Goal: Communication & Community: Answer question/provide support

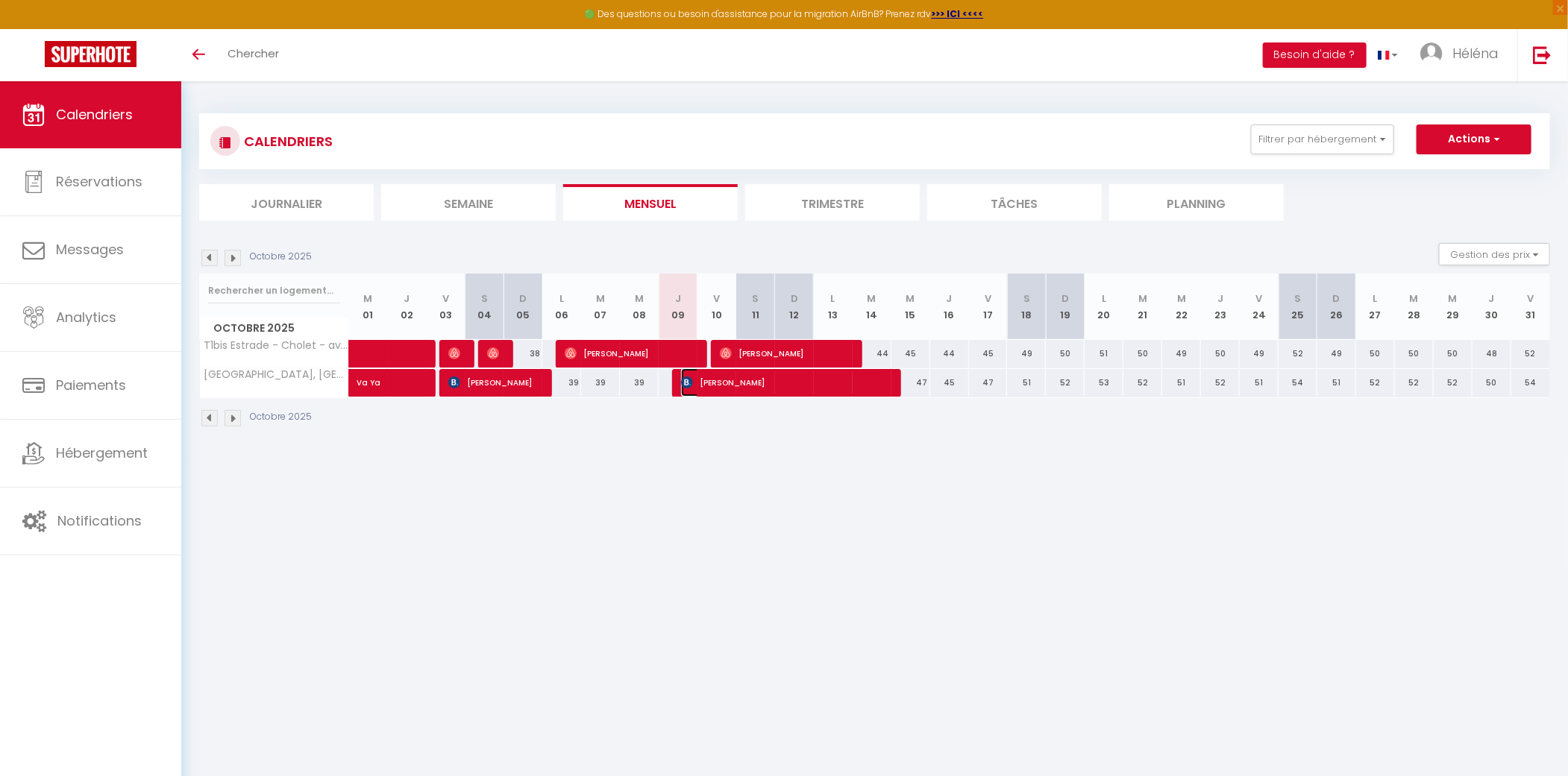
click at [720, 380] on span "[PERSON_NAME]" at bounding box center [784, 382] width 207 height 28
select select "OK"
select select "KO"
select select "0"
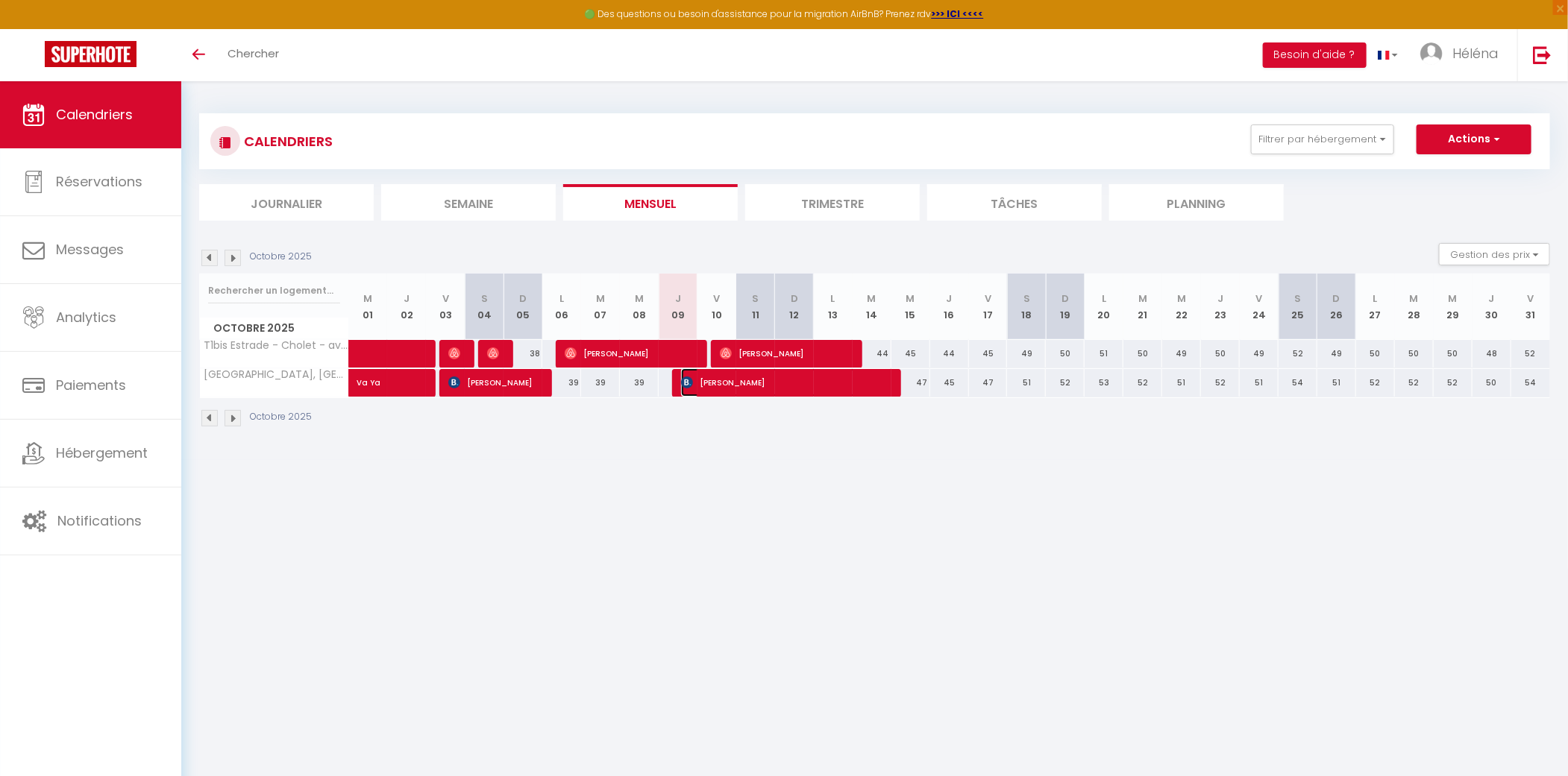
select select "1"
select select
select select "39135"
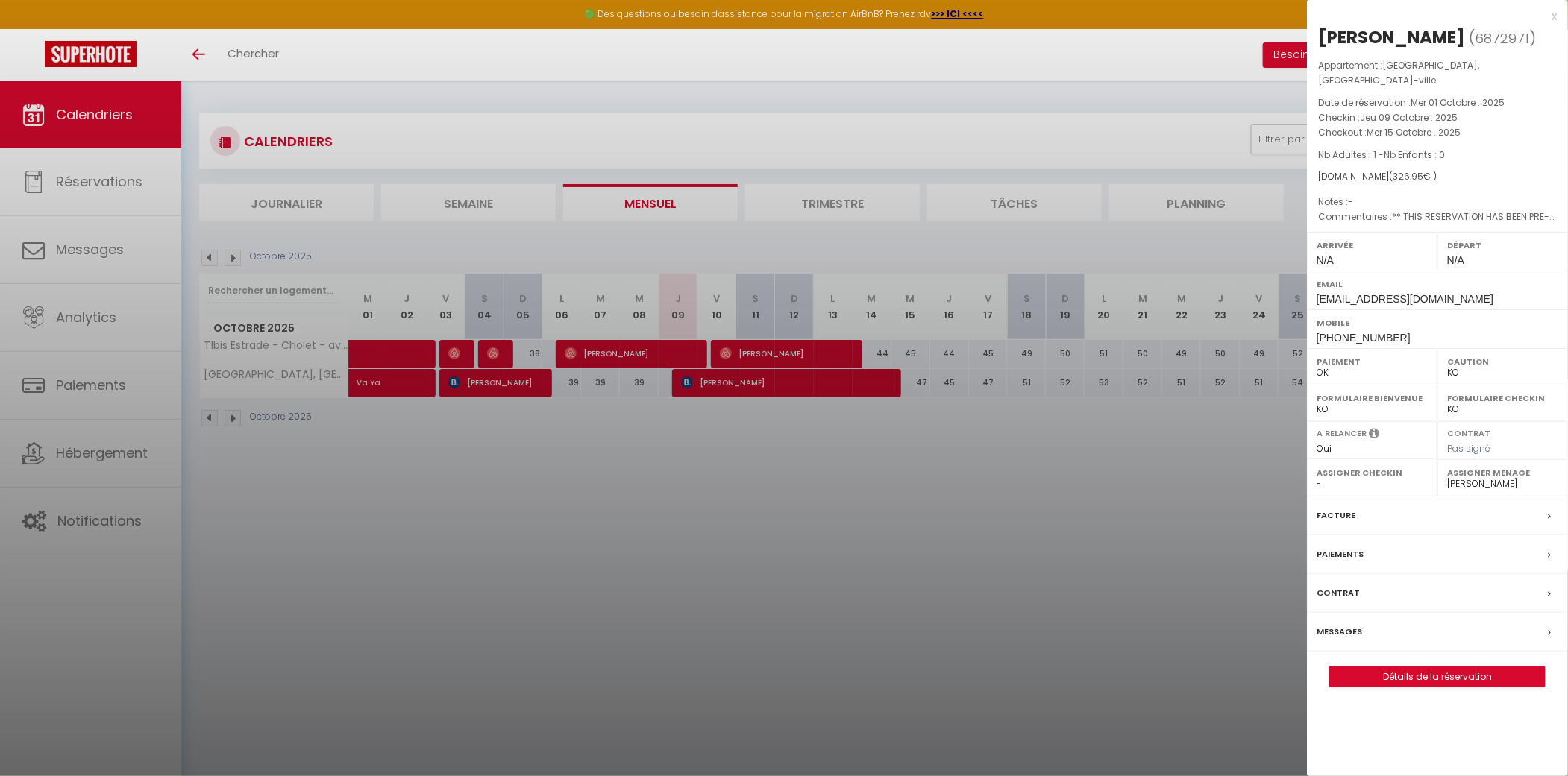
click at [1360, 620] on div "Messages" at bounding box center [1437, 632] width 261 height 38
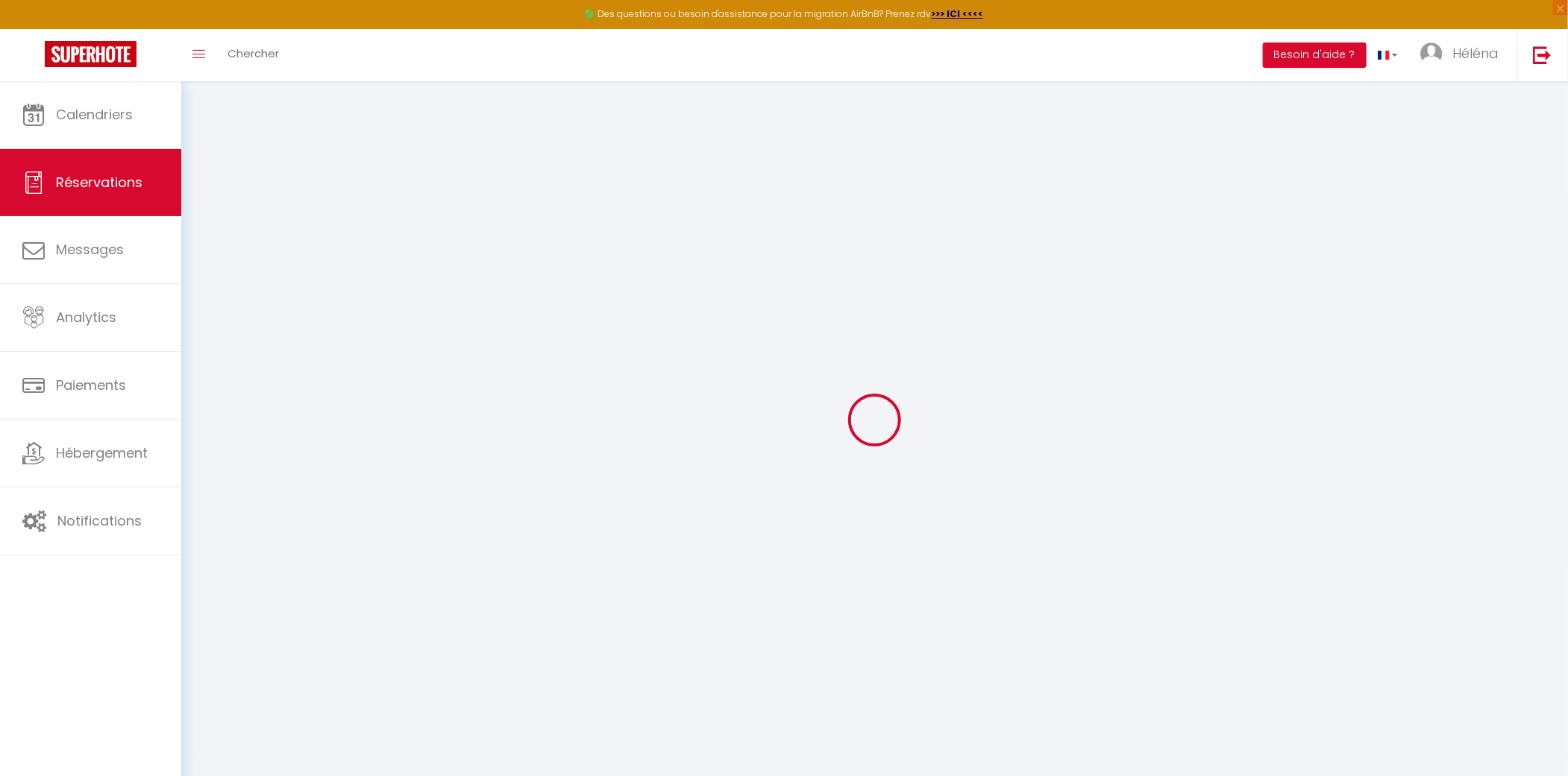
select select
checkbox input "false"
select select
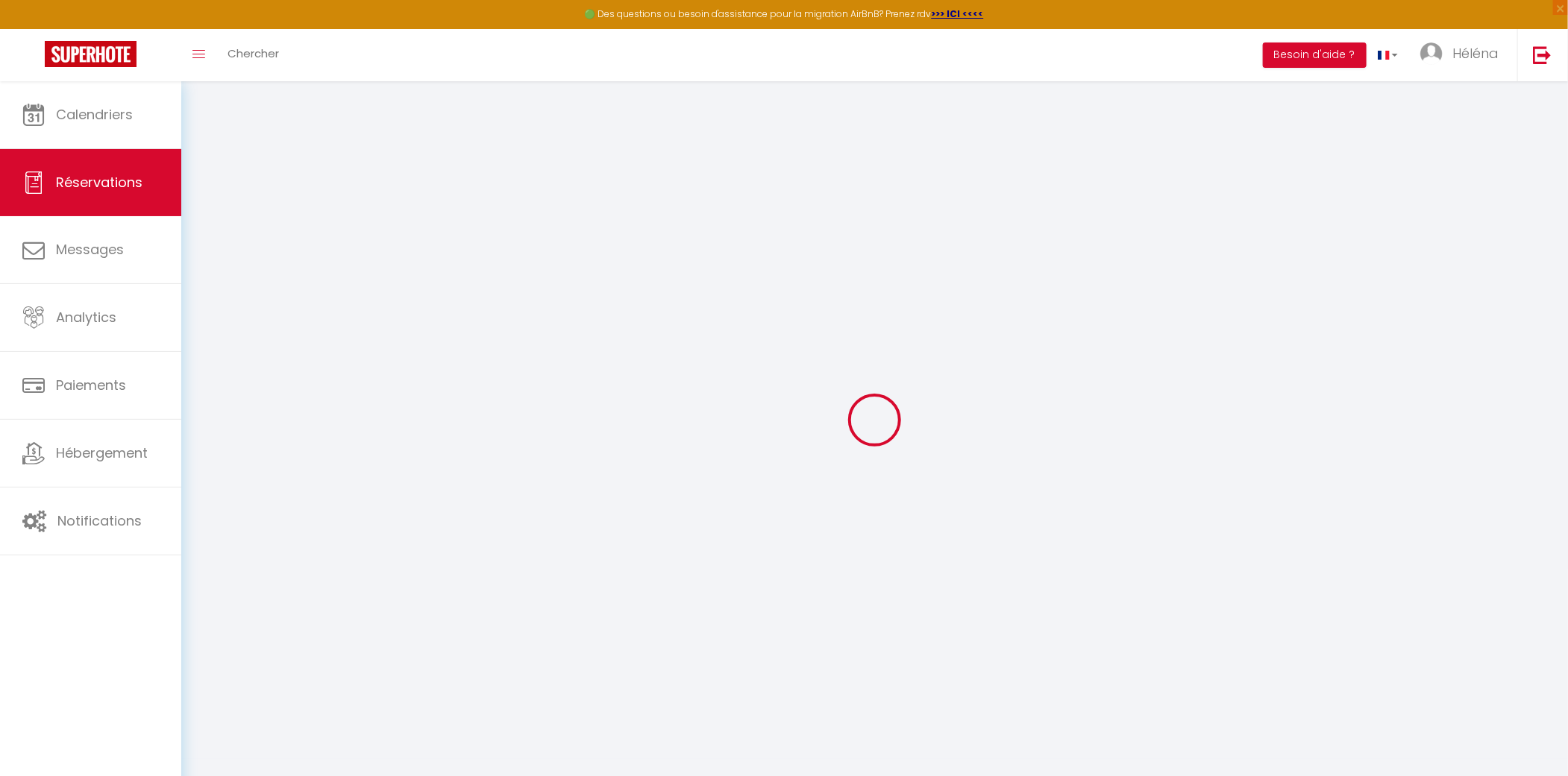
checkbox input "false"
type textarea "** THIS RESERVATION HAS BEEN PRE-PAID ** Reservation has a cancellation grace p…"
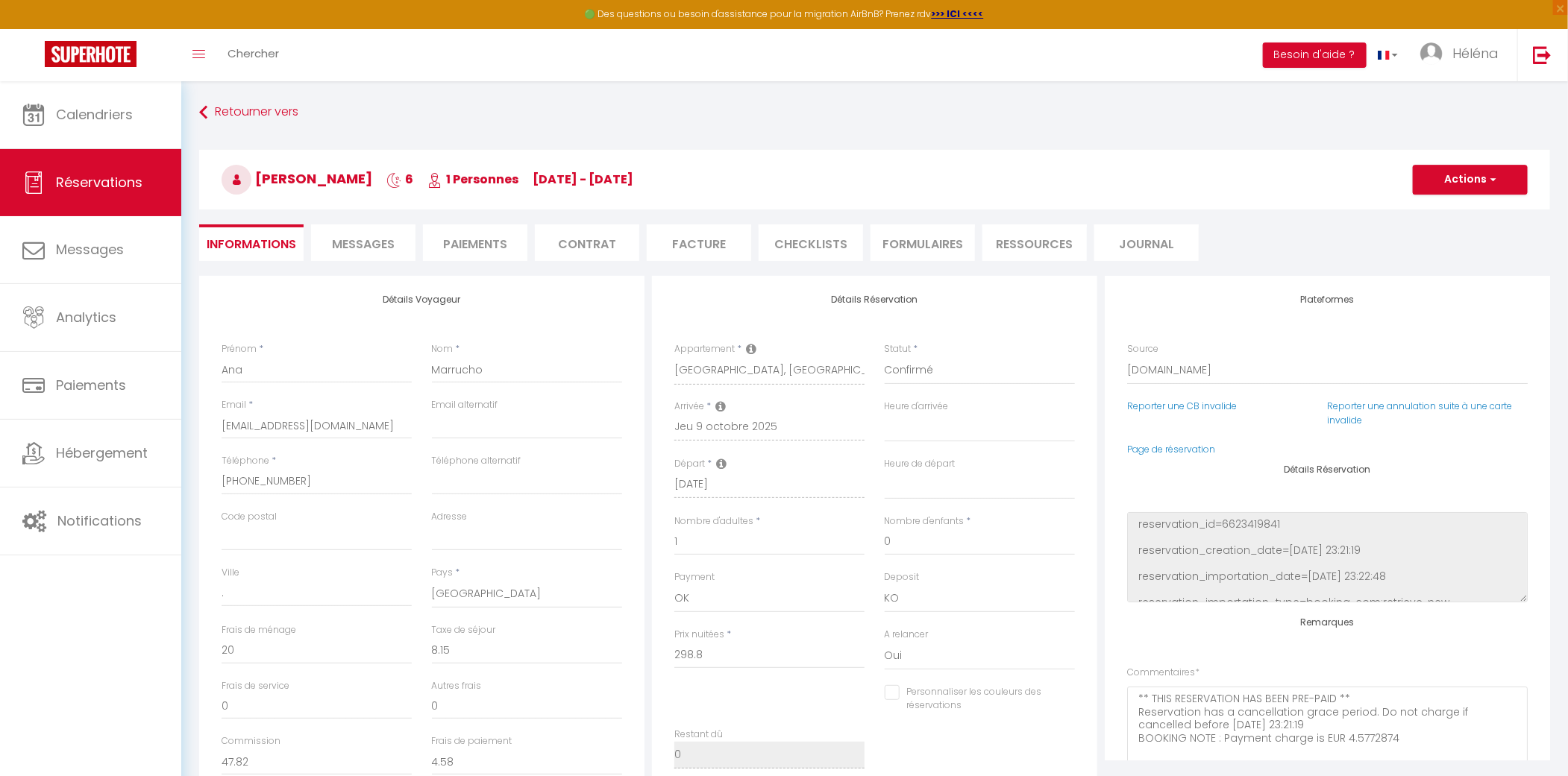
scroll to position [1316, 0]
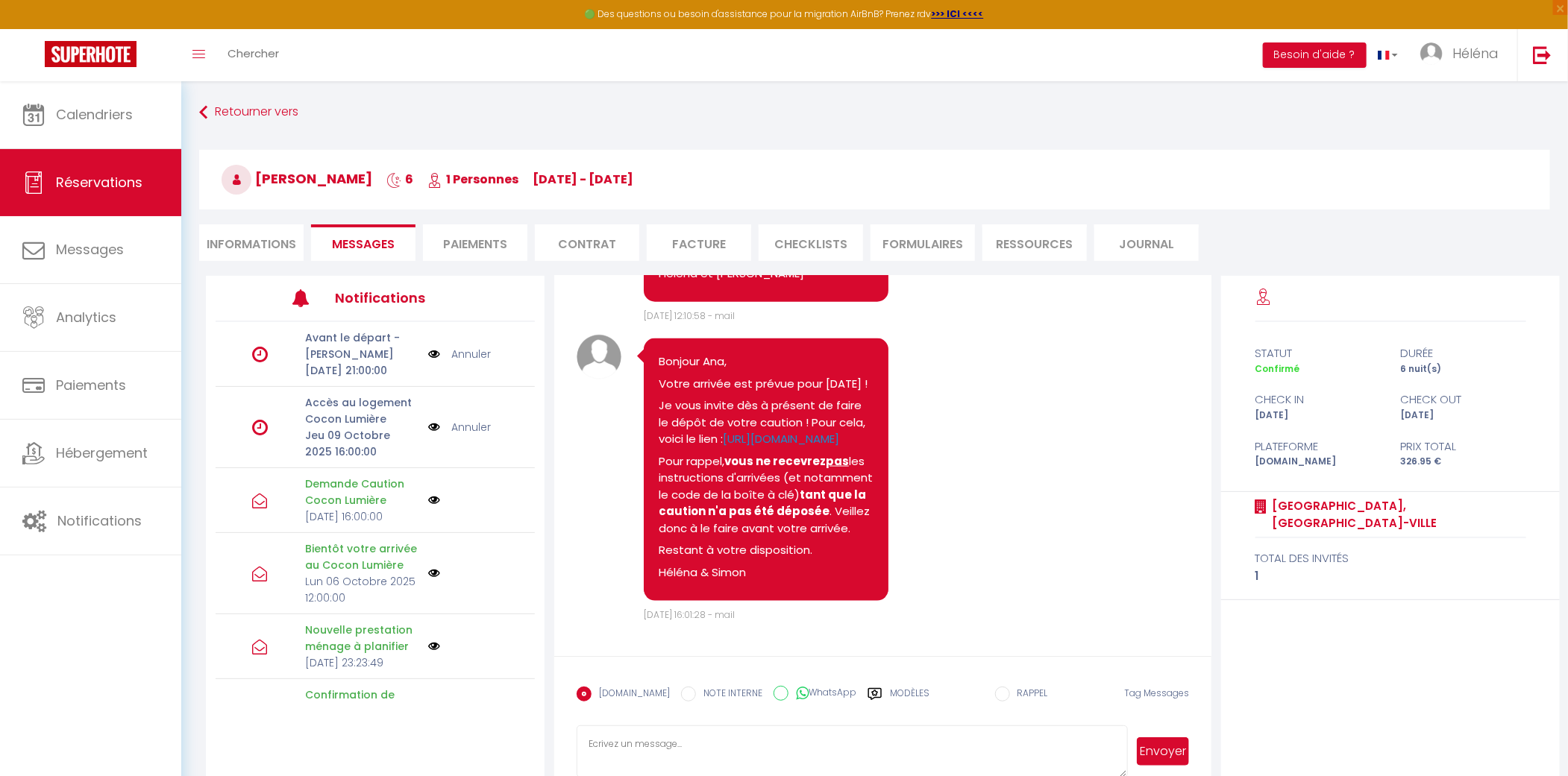
click at [742, 748] on textarea at bounding box center [852, 751] width 551 height 52
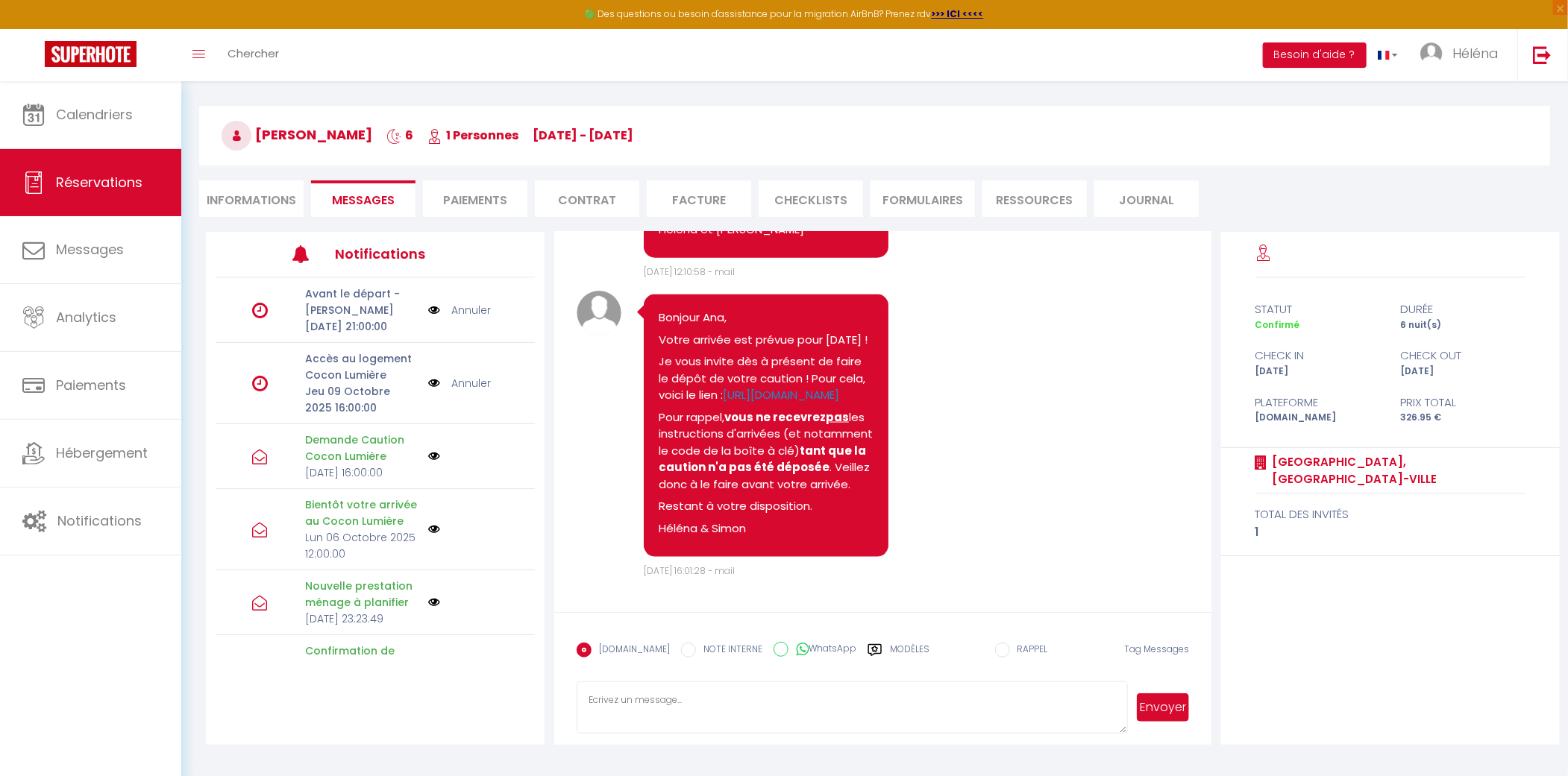
scroll to position [81, 0]
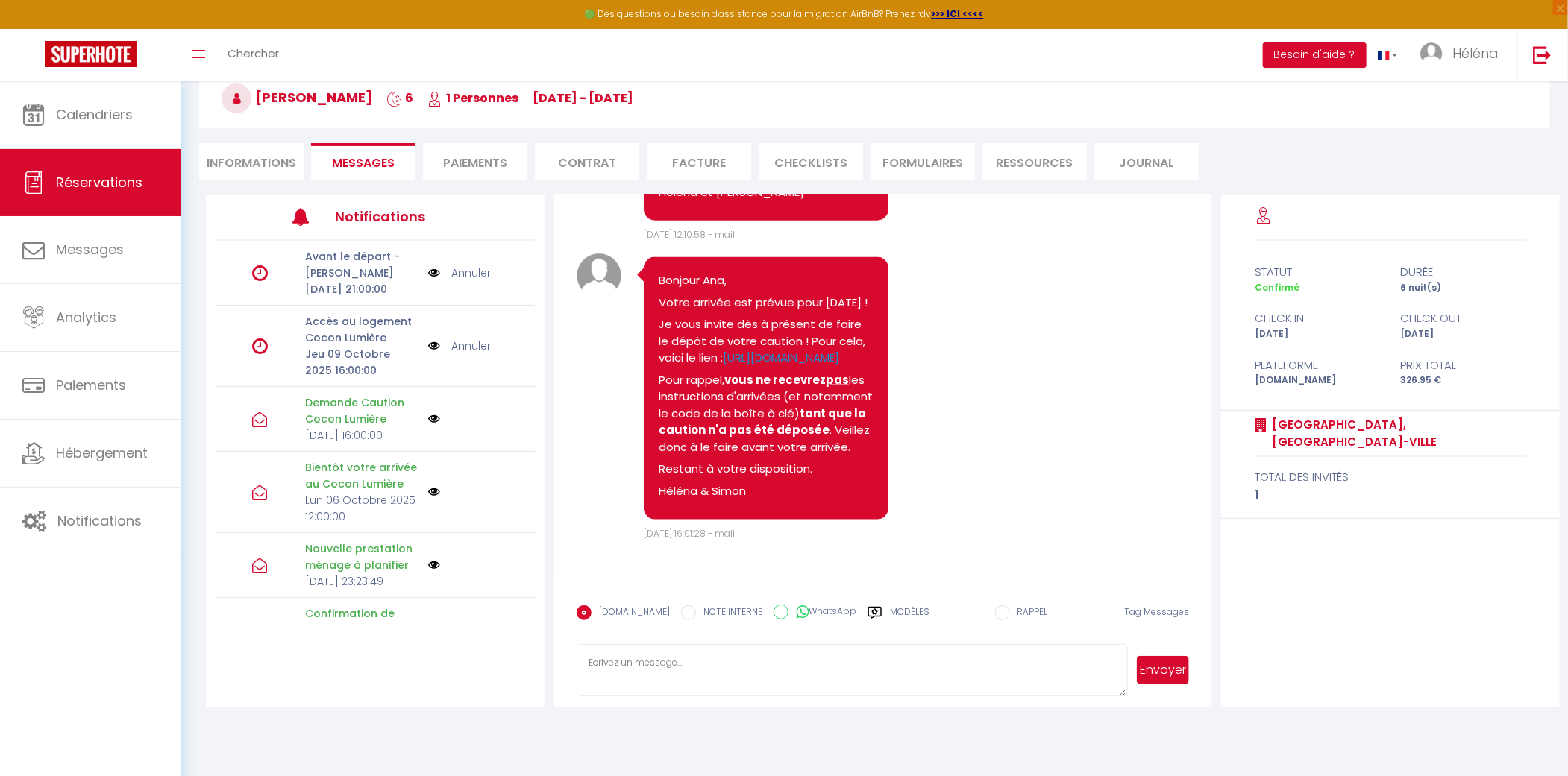
click at [898, 614] on label "Modèles" at bounding box center [909, 618] width 39 height 26
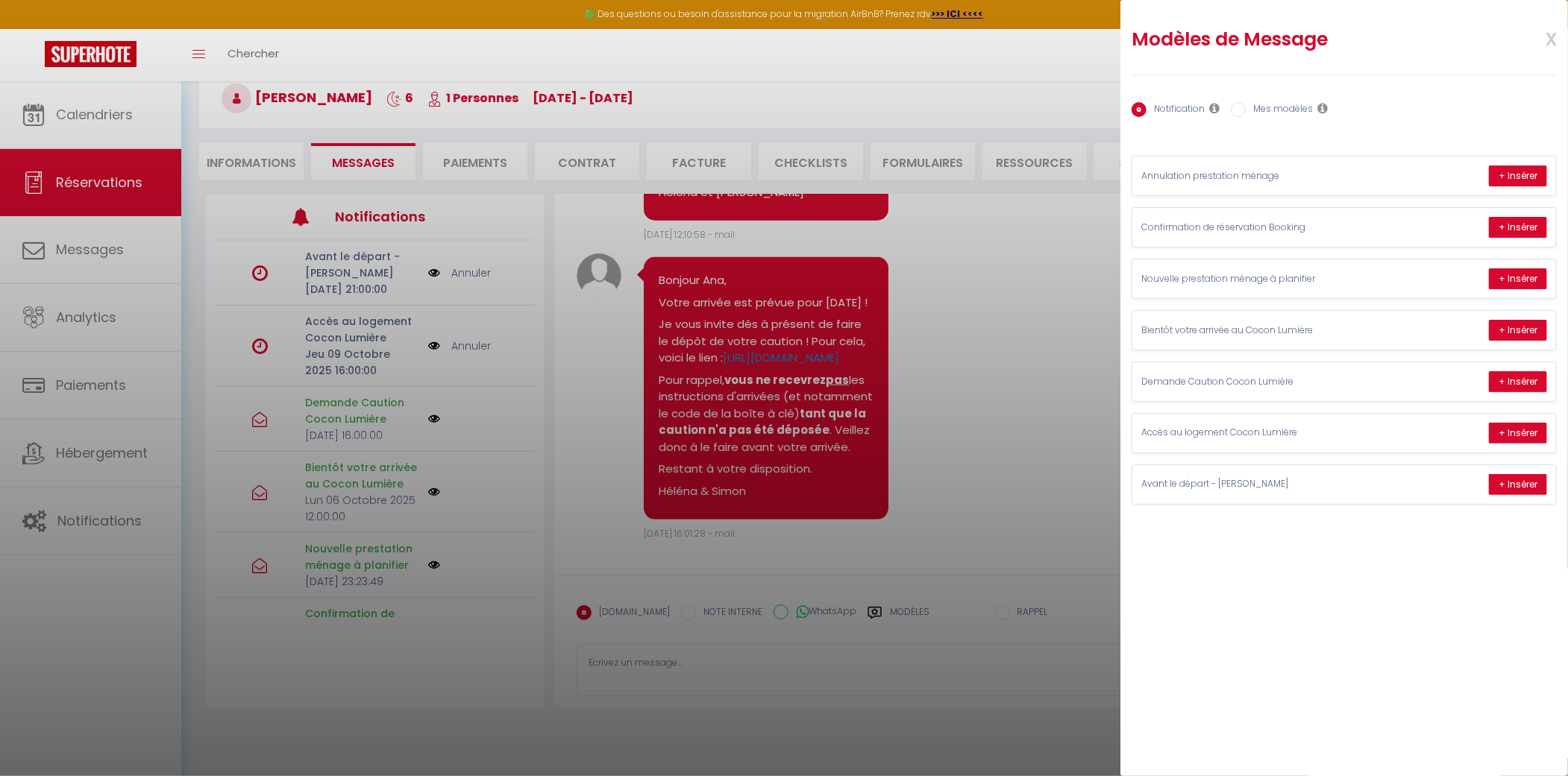
click at [1285, 115] on label "Mes modèles" at bounding box center [1279, 110] width 67 height 17
click at [1246, 115] on input "Mes modèles" at bounding box center [1238, 110] width 15 height 15
radio input "true"
radio input "false"
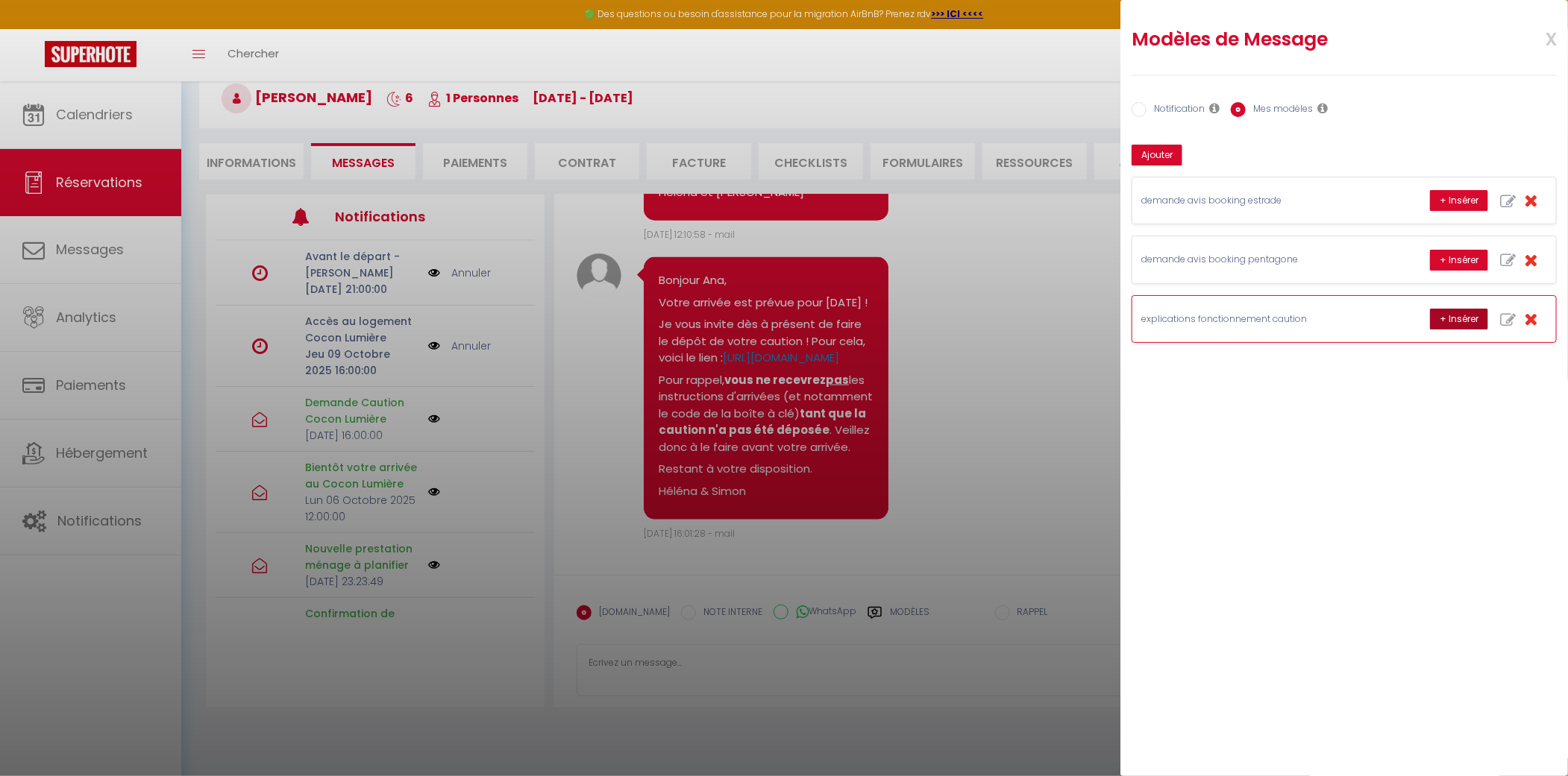
click at [1455, 324] on button "+ Insérer" at bounding box center [1459, 319] width 59 height 21
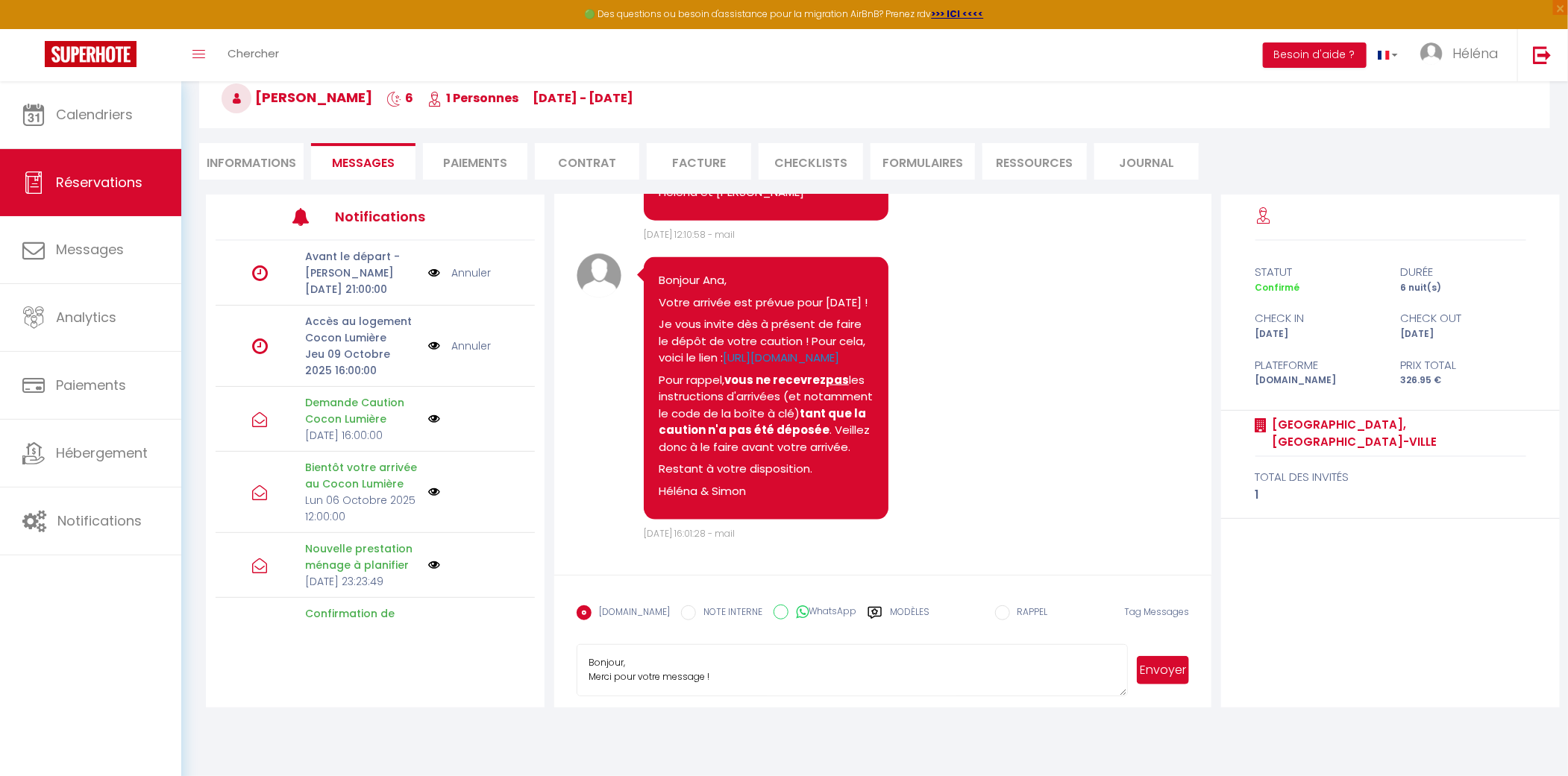
drag, startPoint x: 710, startPoint y: 675, endPoint x: 590, endPoint y: 676, distance: 120.0
click at [590, 676] on textarea "Bonjour, Merci pour votre message ! La caution de 300€ fonctionne uniquement so…" at bounding box center [852, 670] width 551 height 52
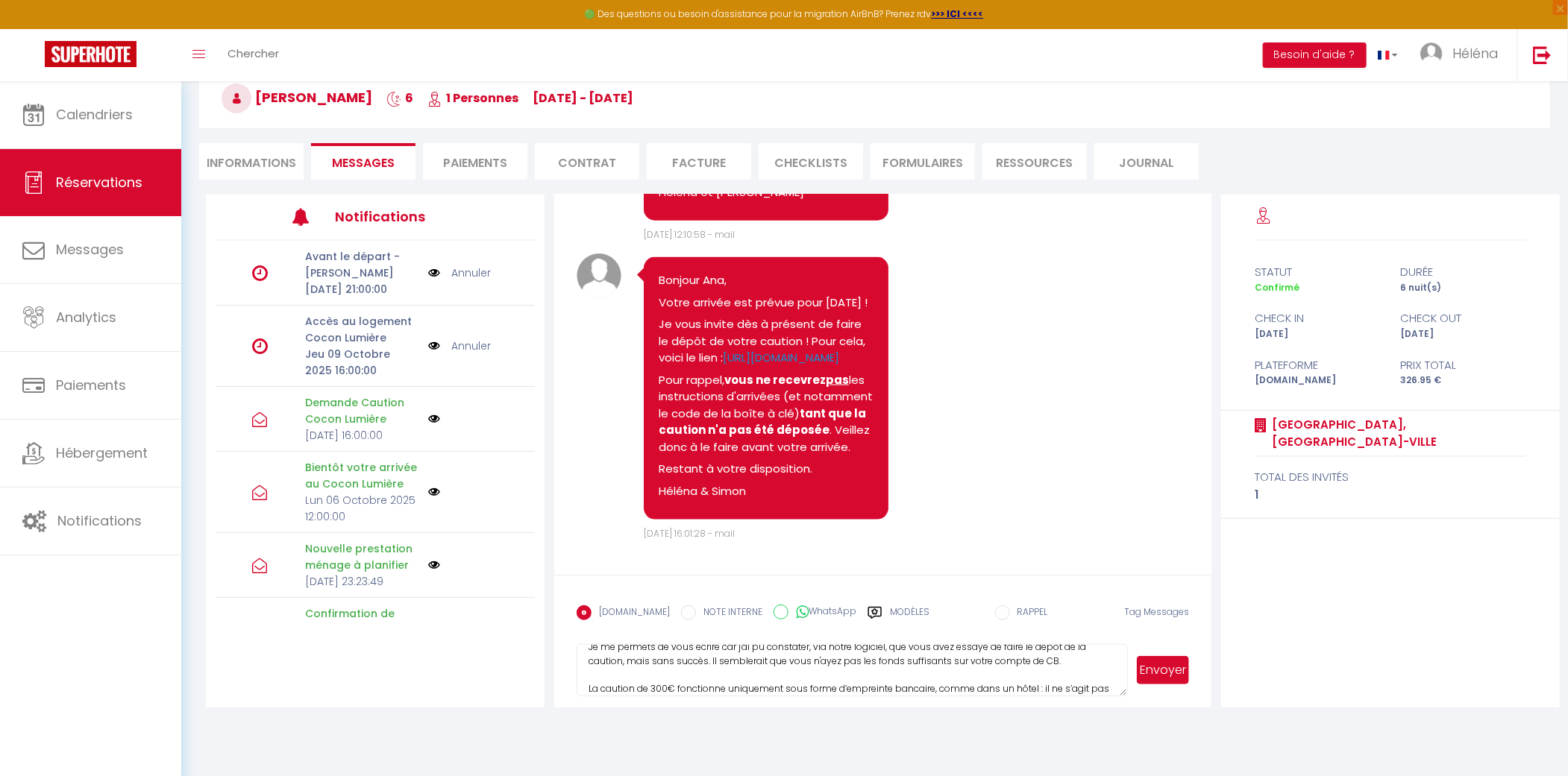
scroll to position [0, 0]
click at [1053, 671] on textarea "Bonjour, Je me permets de vous écrire car j'ai pu constater, via notre logiciel…" at bounding box center [852, 670] width 551 height 52
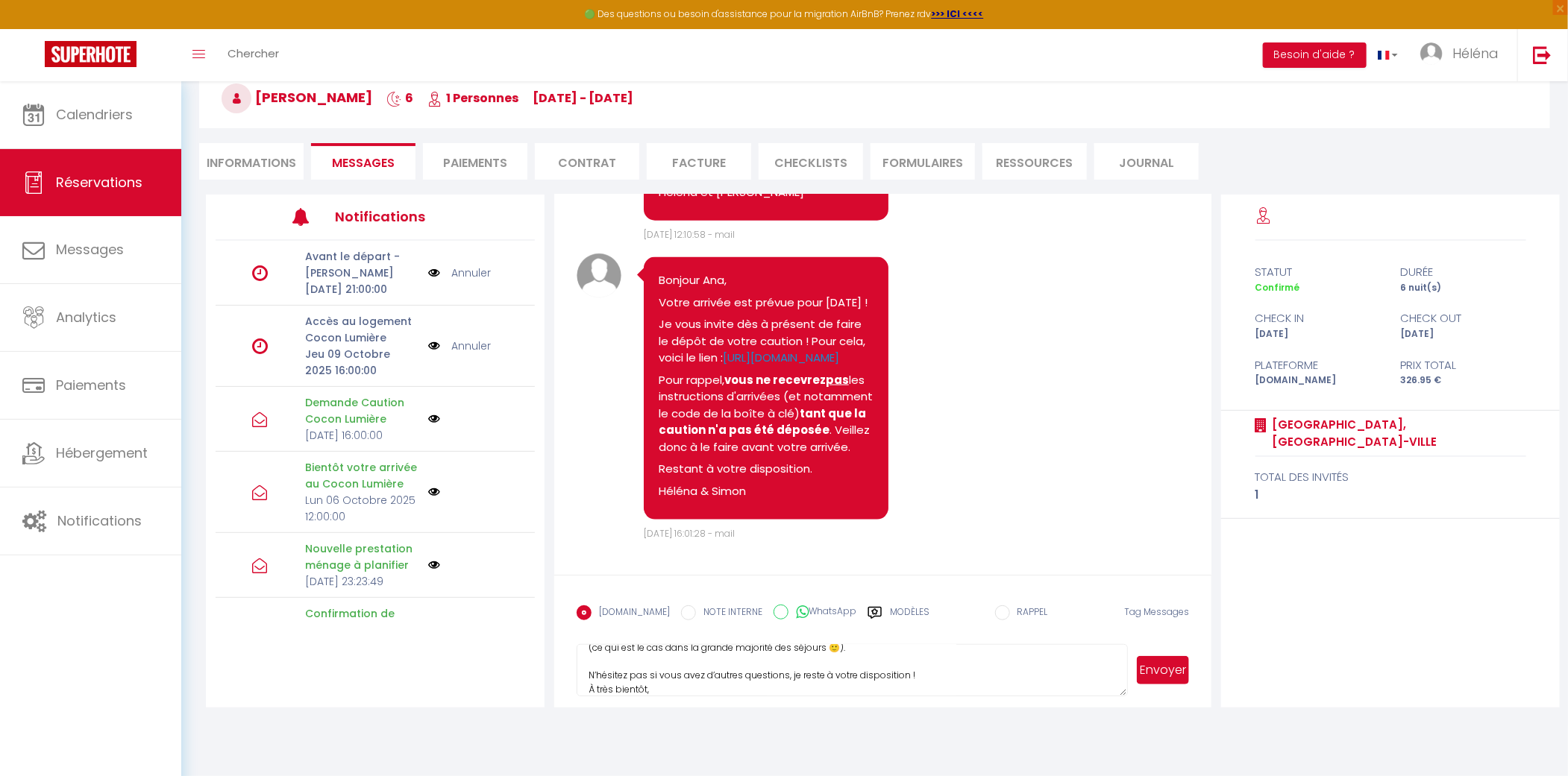
scroll to position [170, 0]
type textarea "Bonjour, Je me permets de vous écrire car j'ai pu constater, via notre logiciel…"
click at [1182, 669] on button "Envoyer" at bounding box center [1162, 670] width 52 height 28
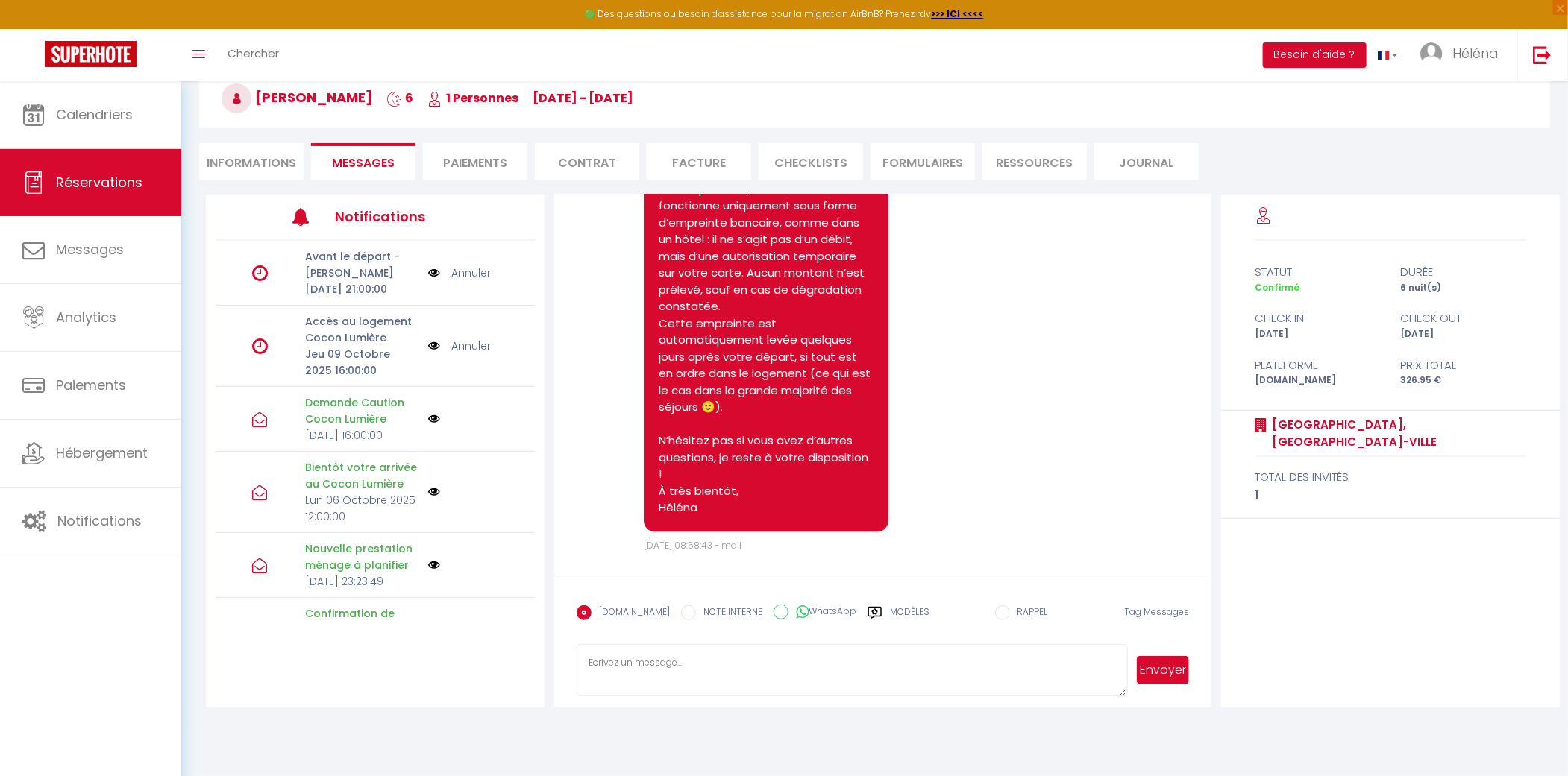
scroll to position [1937, 0]
